Goal: Information Seeking & Learning: Learn about a topic

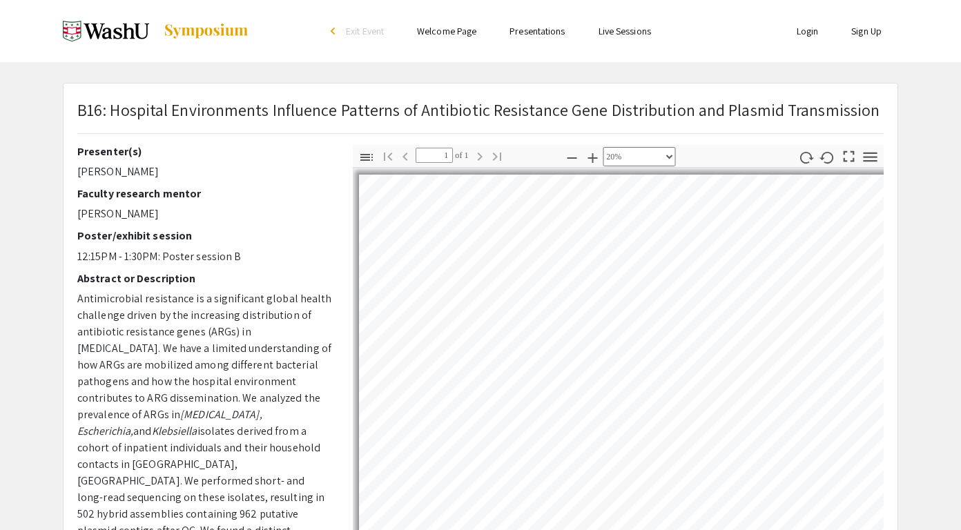
select select "custom"
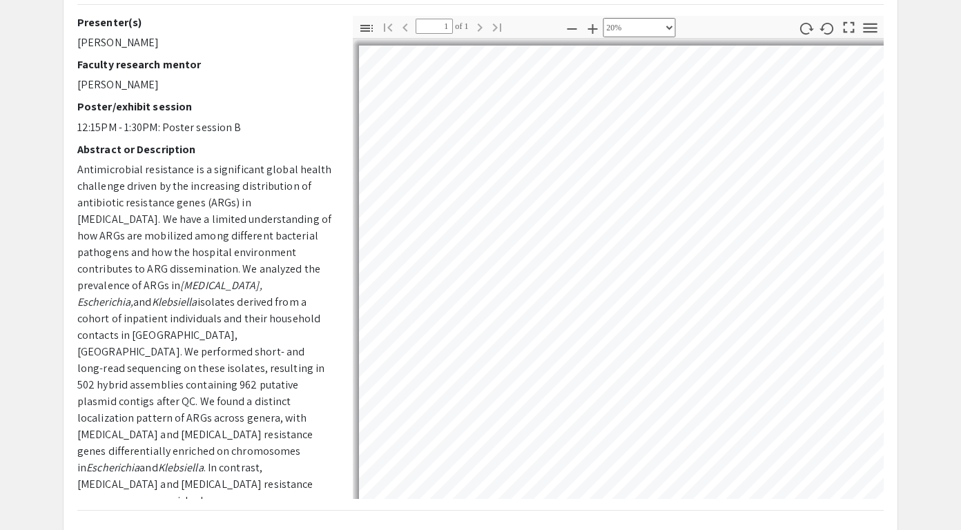
scroll to position [5, 117]
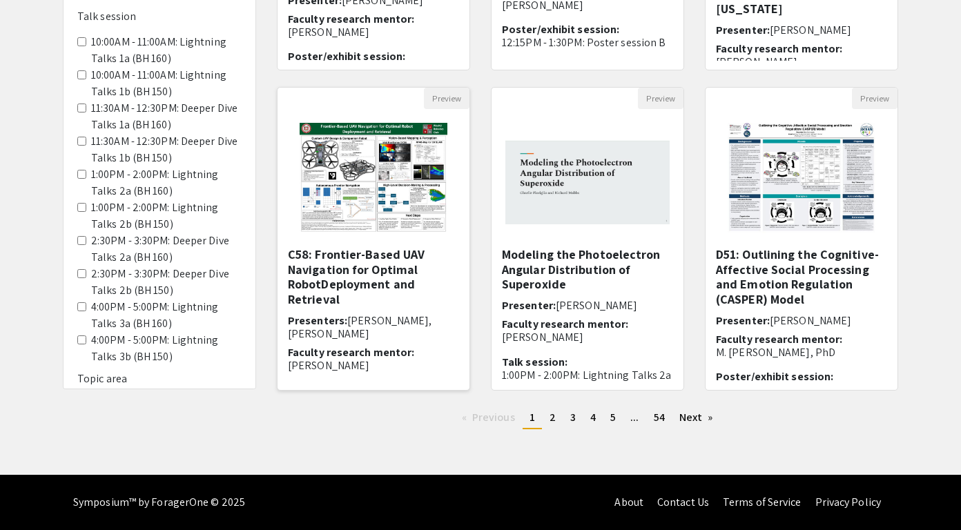
scroll to position [385, 0]
click at [551, 418] on span "2" at bounding box center [553, 417] width 6 height 15
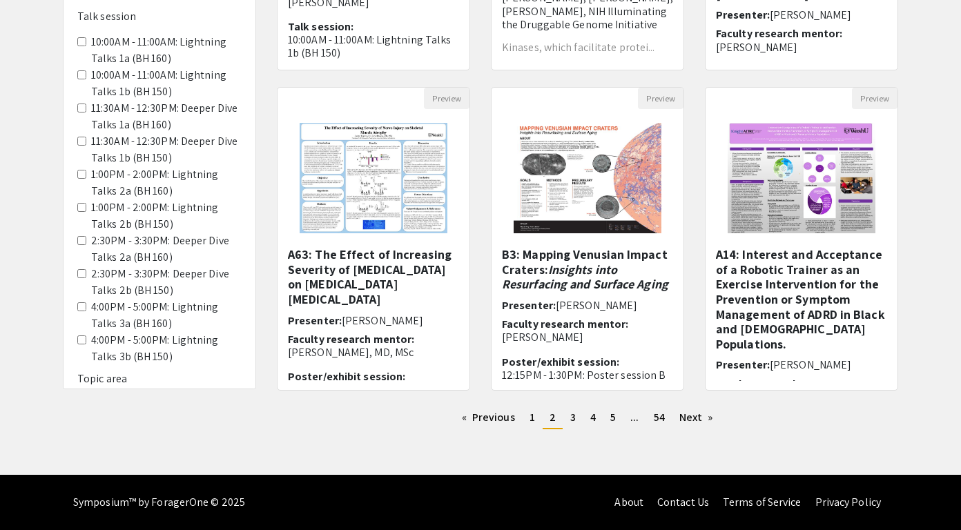
scroll to position [385, 0]
click at [572, 417] on span "3" at bounding box center [573, 417] width 6 height 15
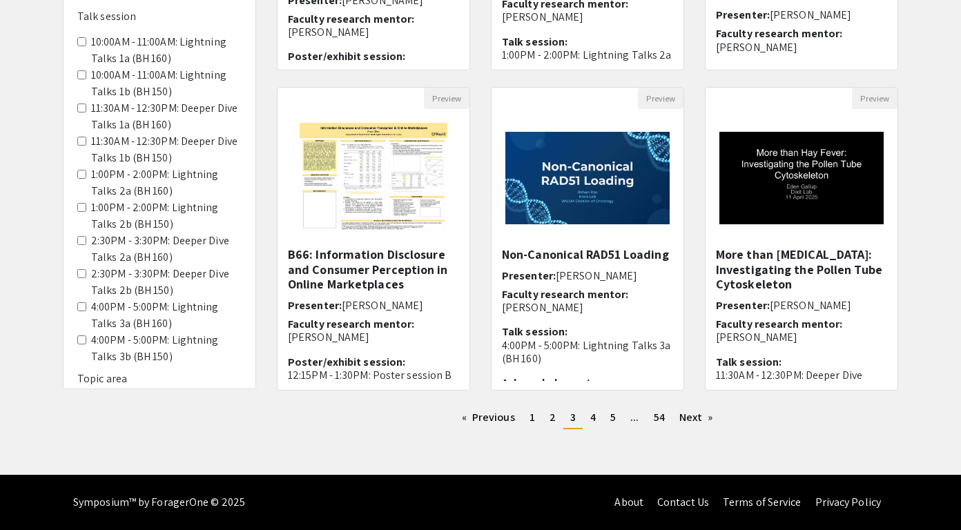
scroll to position [385, 0]
click at [592, 416] on span "4" at bounding box center [593, 417] width 6 height 15
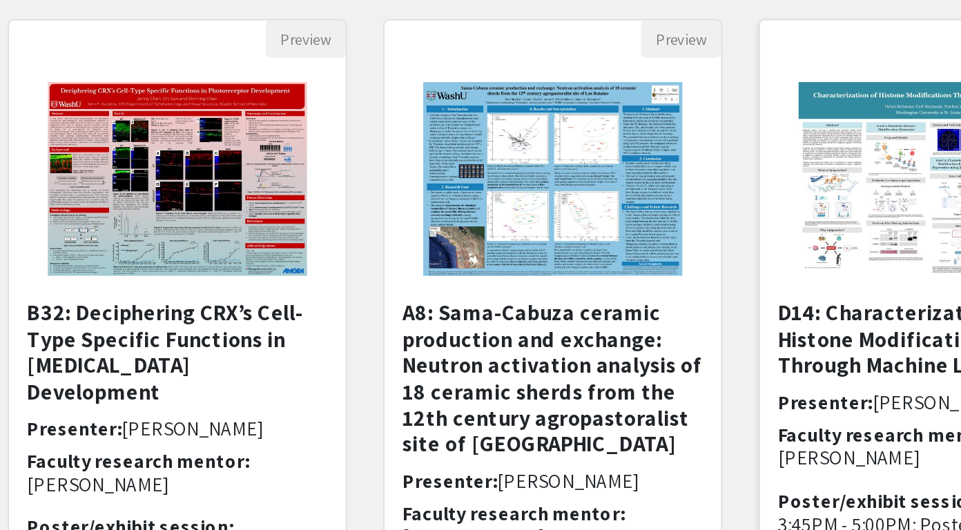
scroll to position [363, 0]
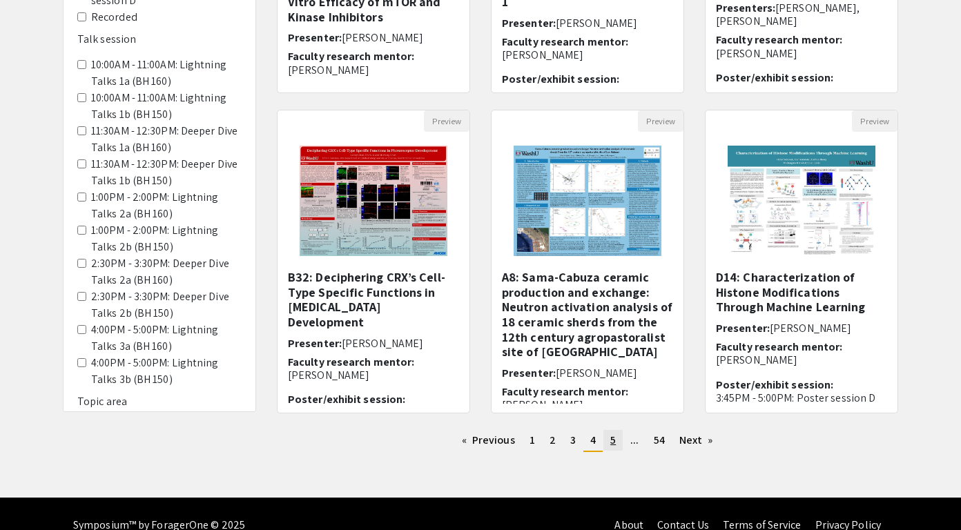
click at [612, 440] on span "5" at bounding box center [613, 440] width 6 height 15
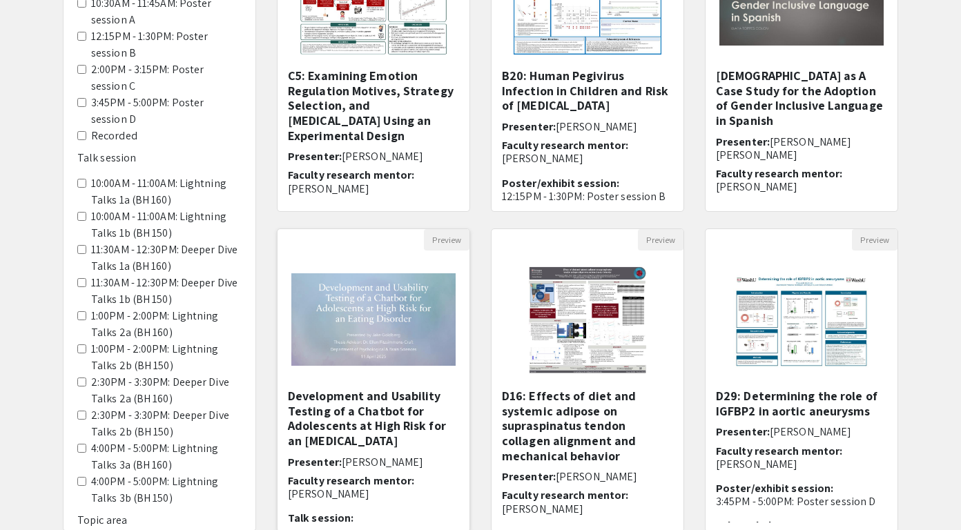
scroll to position [257, 0]
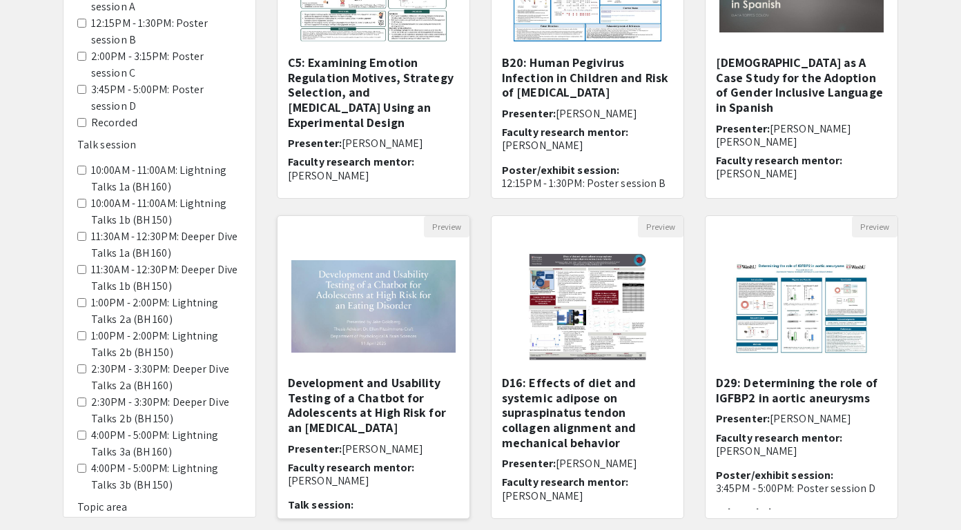
click at [376, 316] on img "Open Presentation <p>Development and Usability Testing of a Chatbot for Adolesc…" at bounding box center [374, 307] width 192 height 120
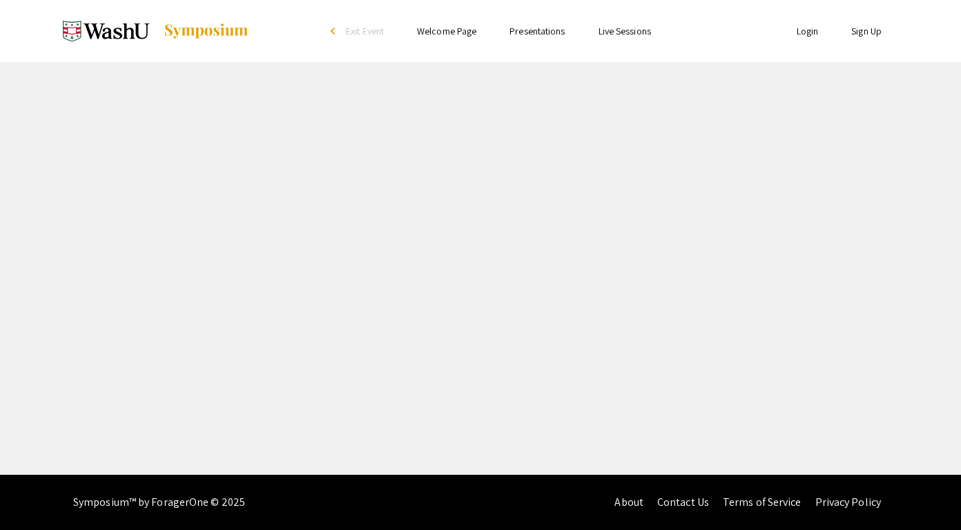
select select "custom"
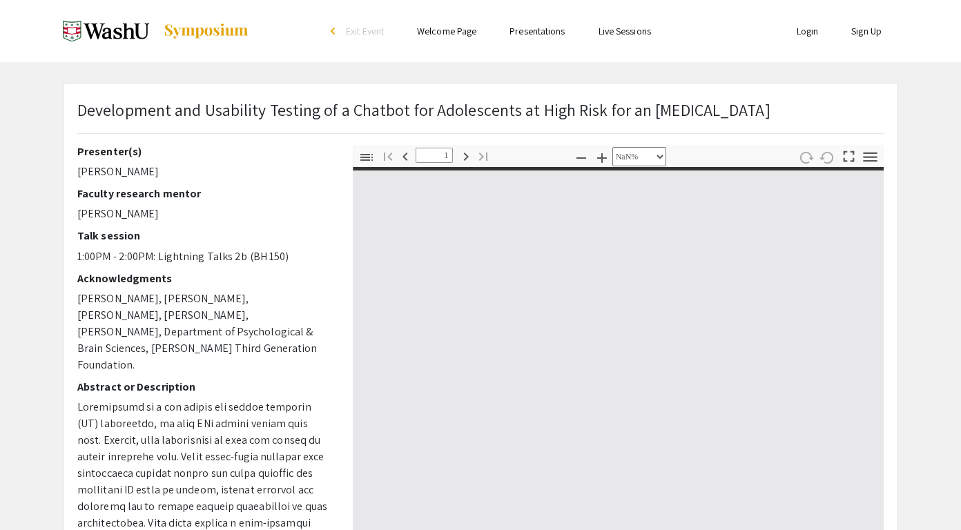
type input "0"
select select "custom"
type input "1"
select select "auto"
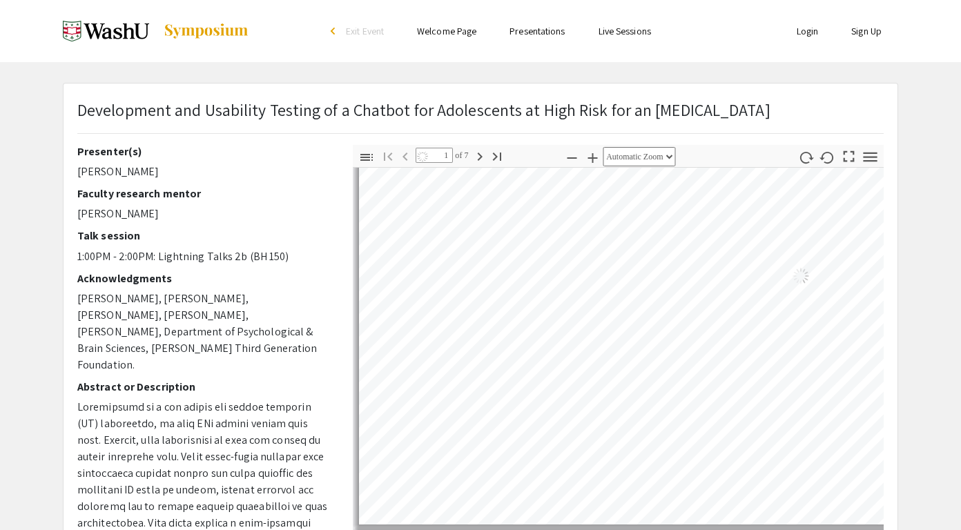
scroll to position [147, -1]
type input "1"
select select "auto"
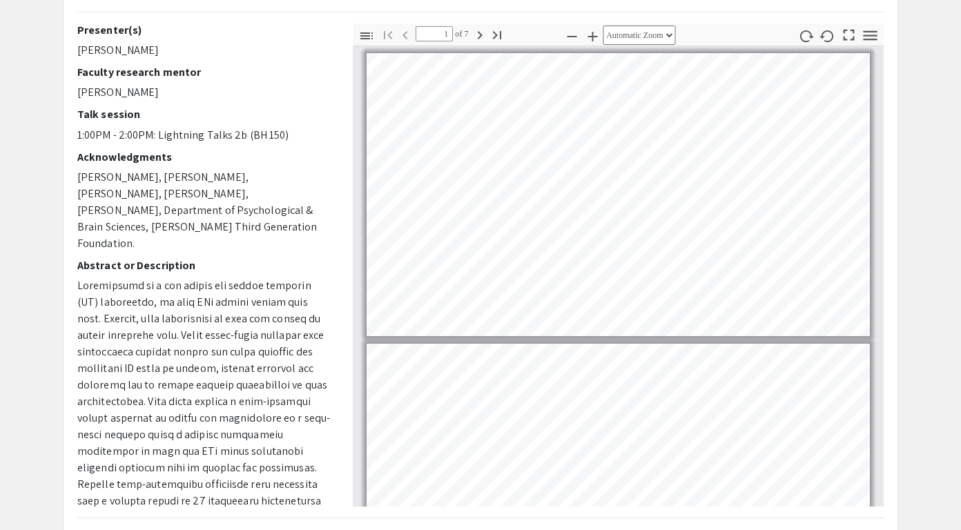
scroll to position [0, 0]
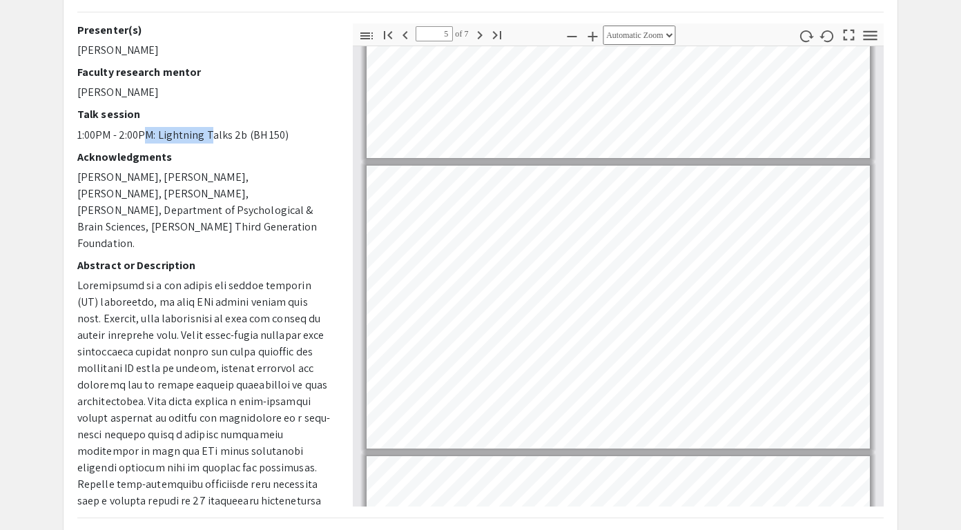
drag, startPoint x: 146, startPoint y: 139, endPoint x: 209, endPoint y: 139, distance: 62.8
click at [209, 139] on p "1:00PM - 2:00PM: Lightning Talks 2b (BH 150)" at bounding box center [204, 135] width 255 height 17
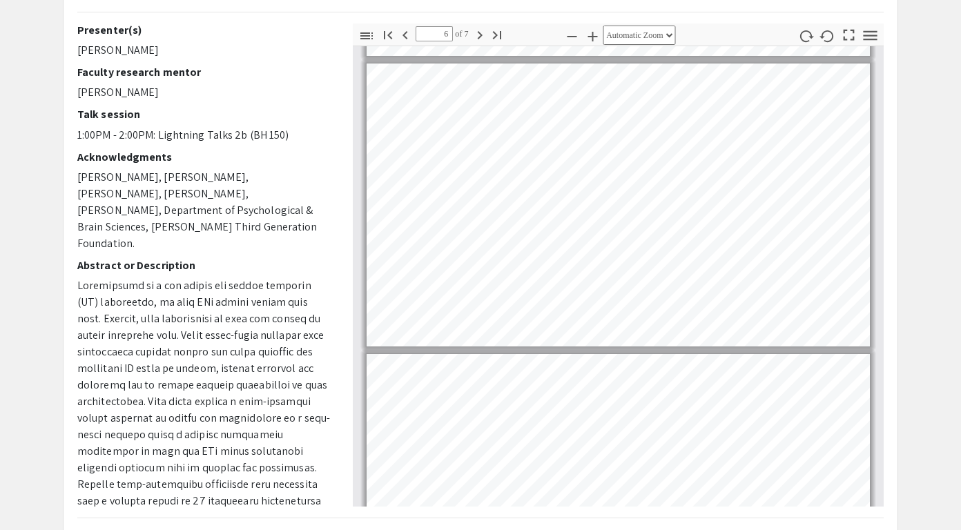
type input "7"
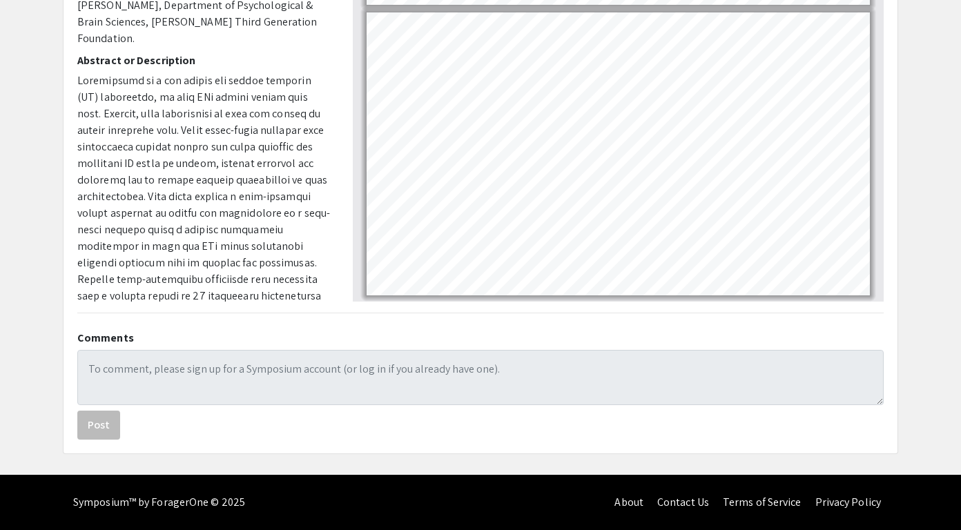
scroll to position [-3, 0]
